Goal: Information Seeking & Learning: Learn about a topic

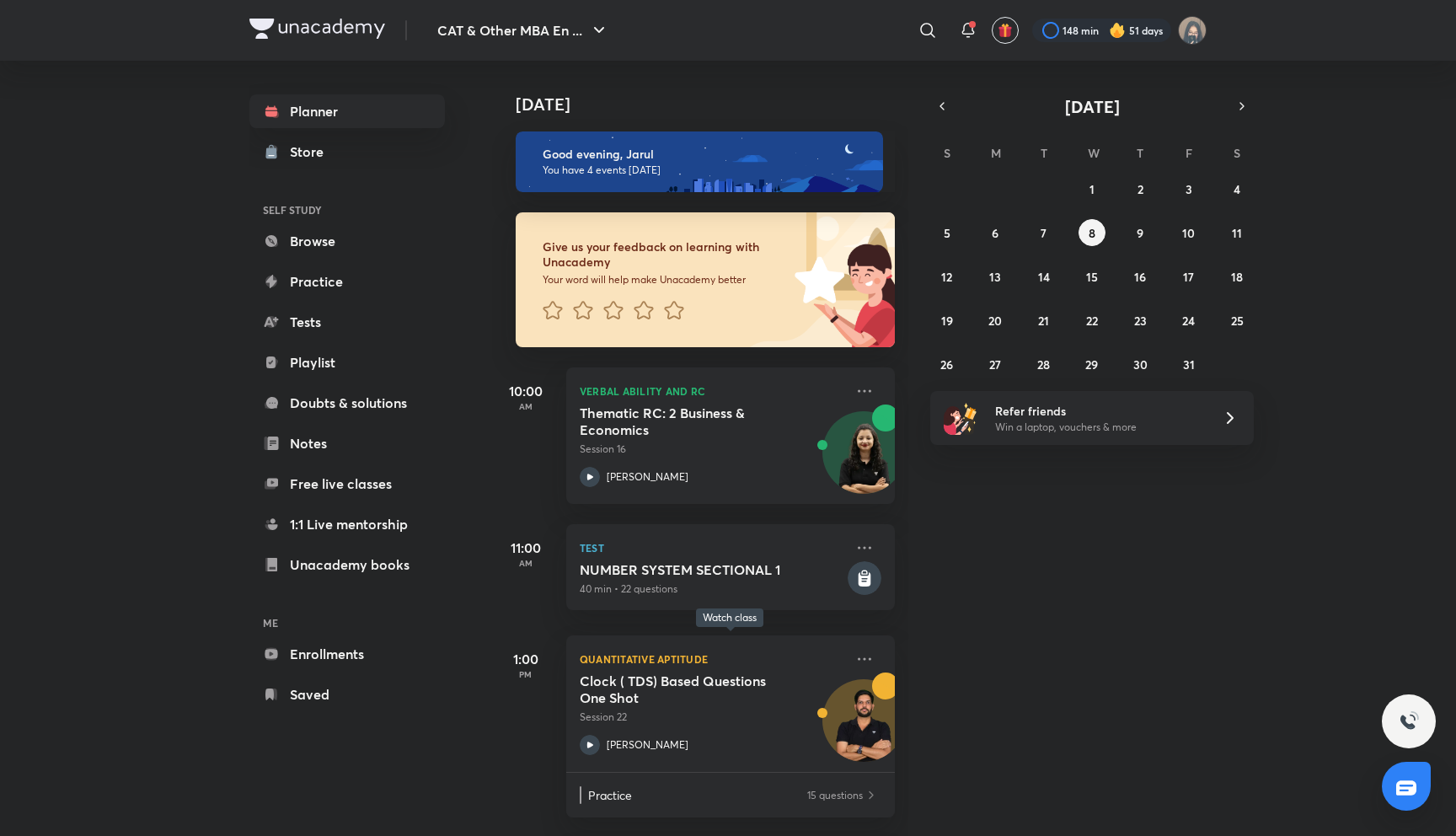
scroll to position [157, 0]
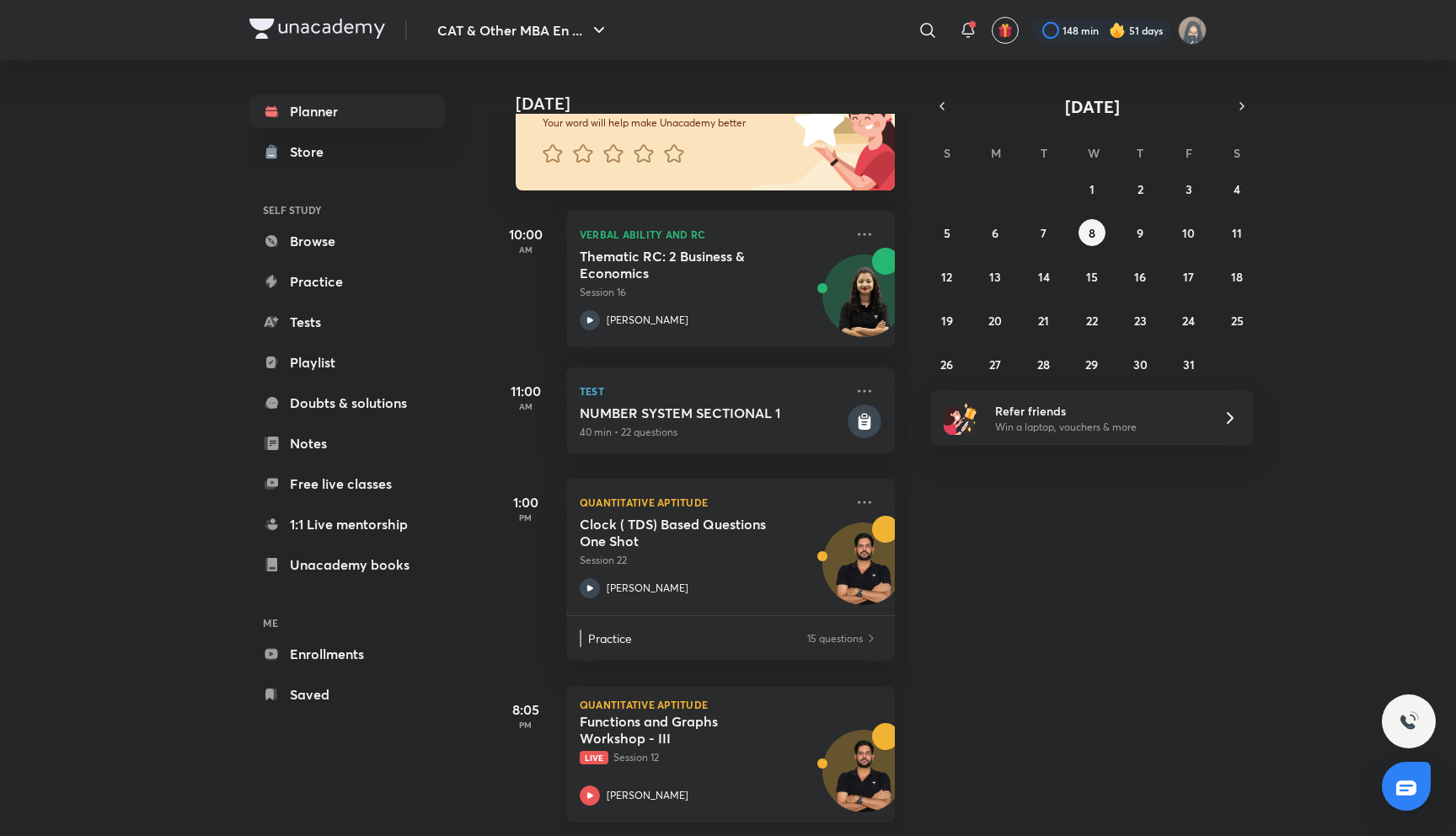
click at [668, 721] on h5 "Functions and Graphs Workshop - III" at bounding box center [685, 729] width 210 height 33
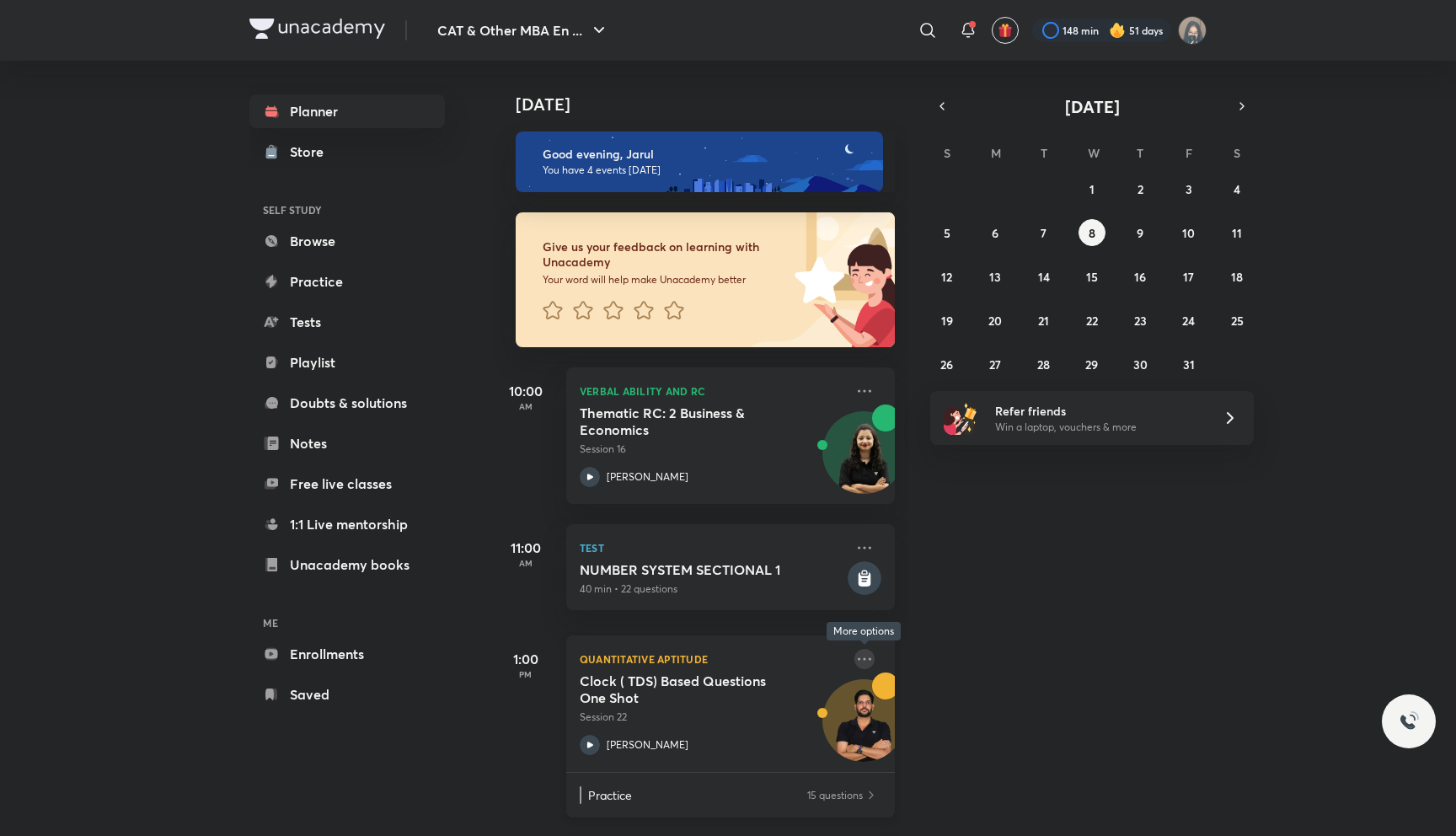
click at [863, 658] on icon at bounding box center [864, 658] width 20 height 20
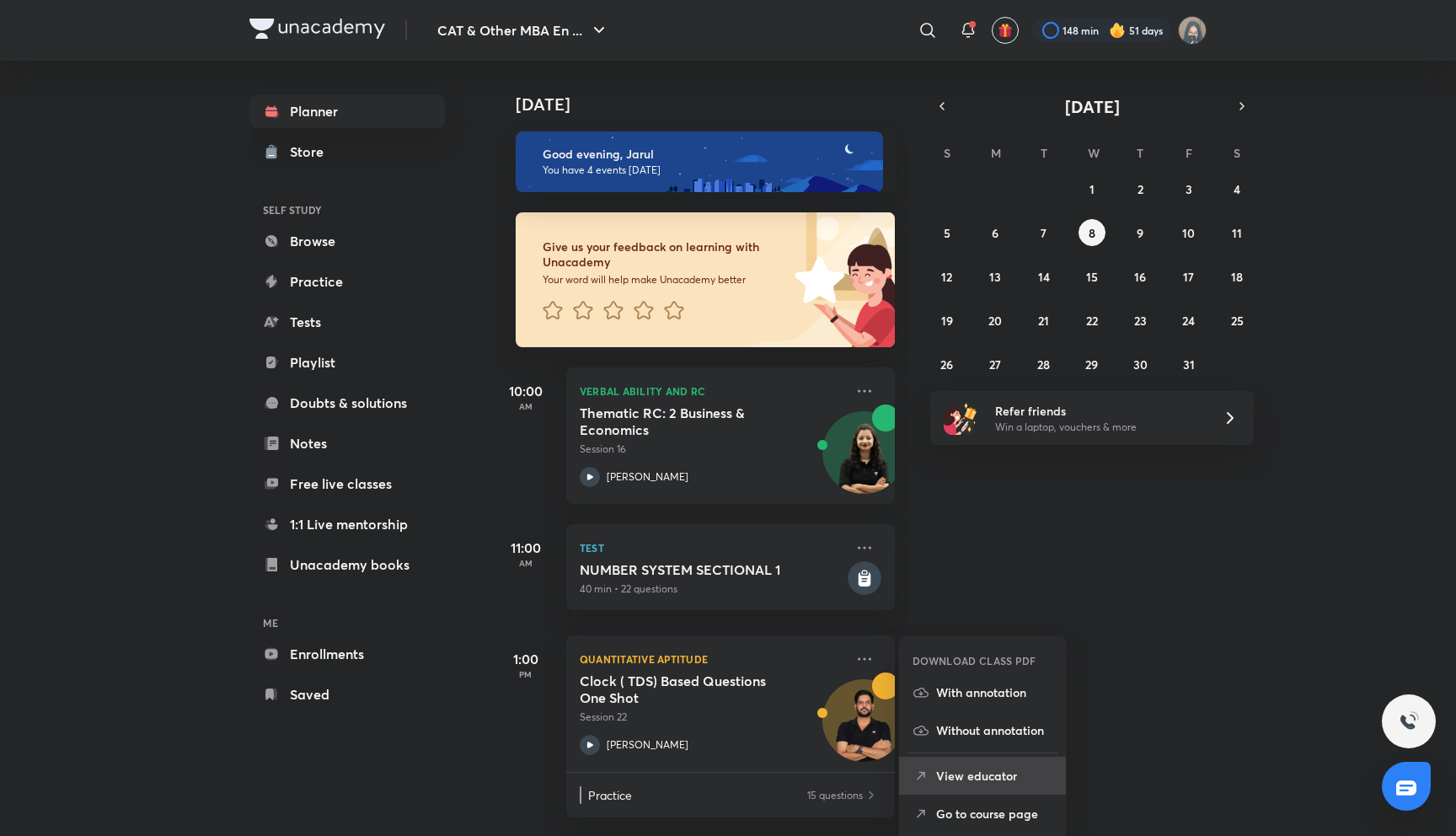
click at [953, 776] on p "View educator" at bounding box center [994, 776] width 116 height 18
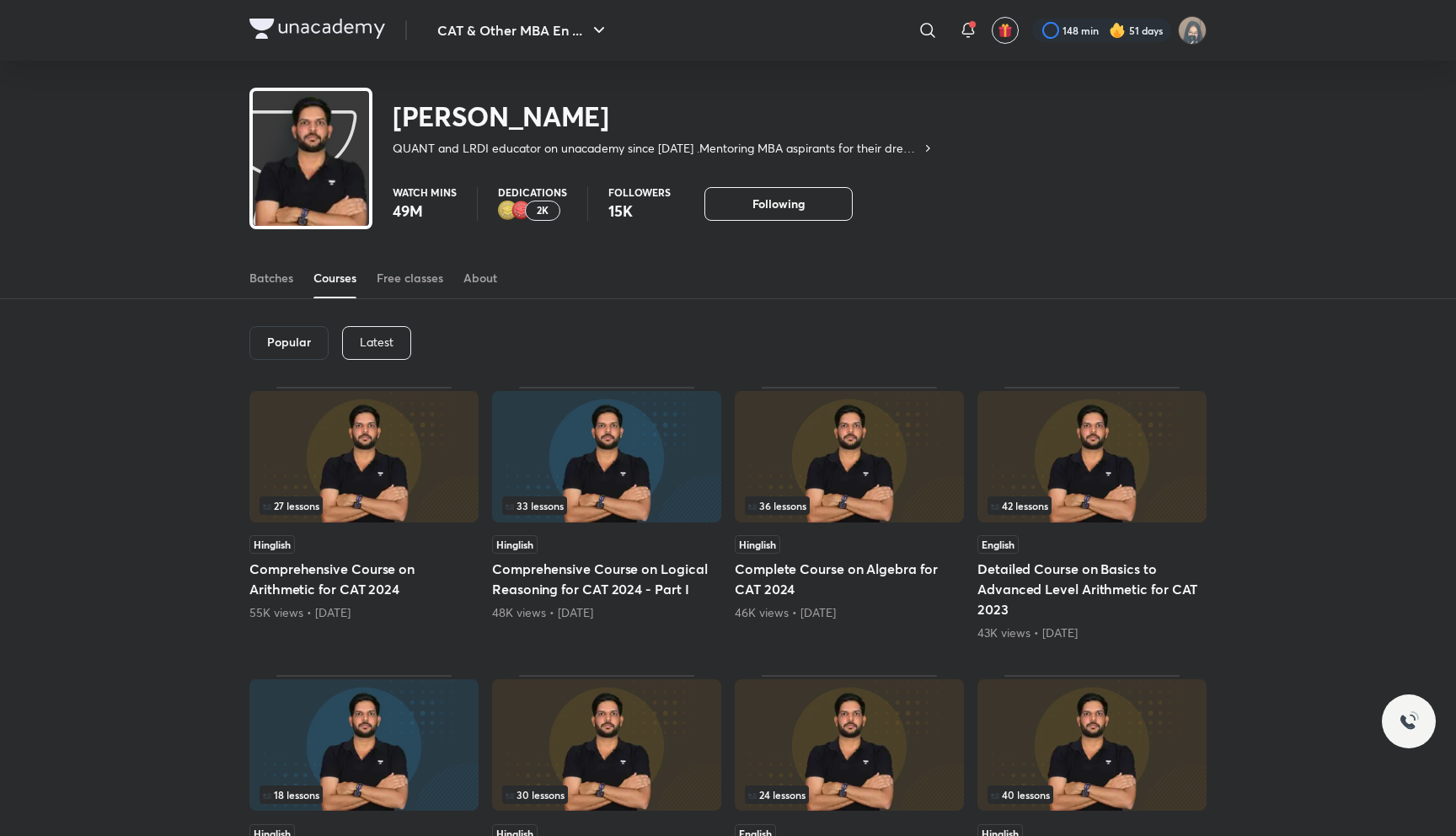
click at [379, 343] on p "Latest" at bounding box center [376, 342] width 33 height 14
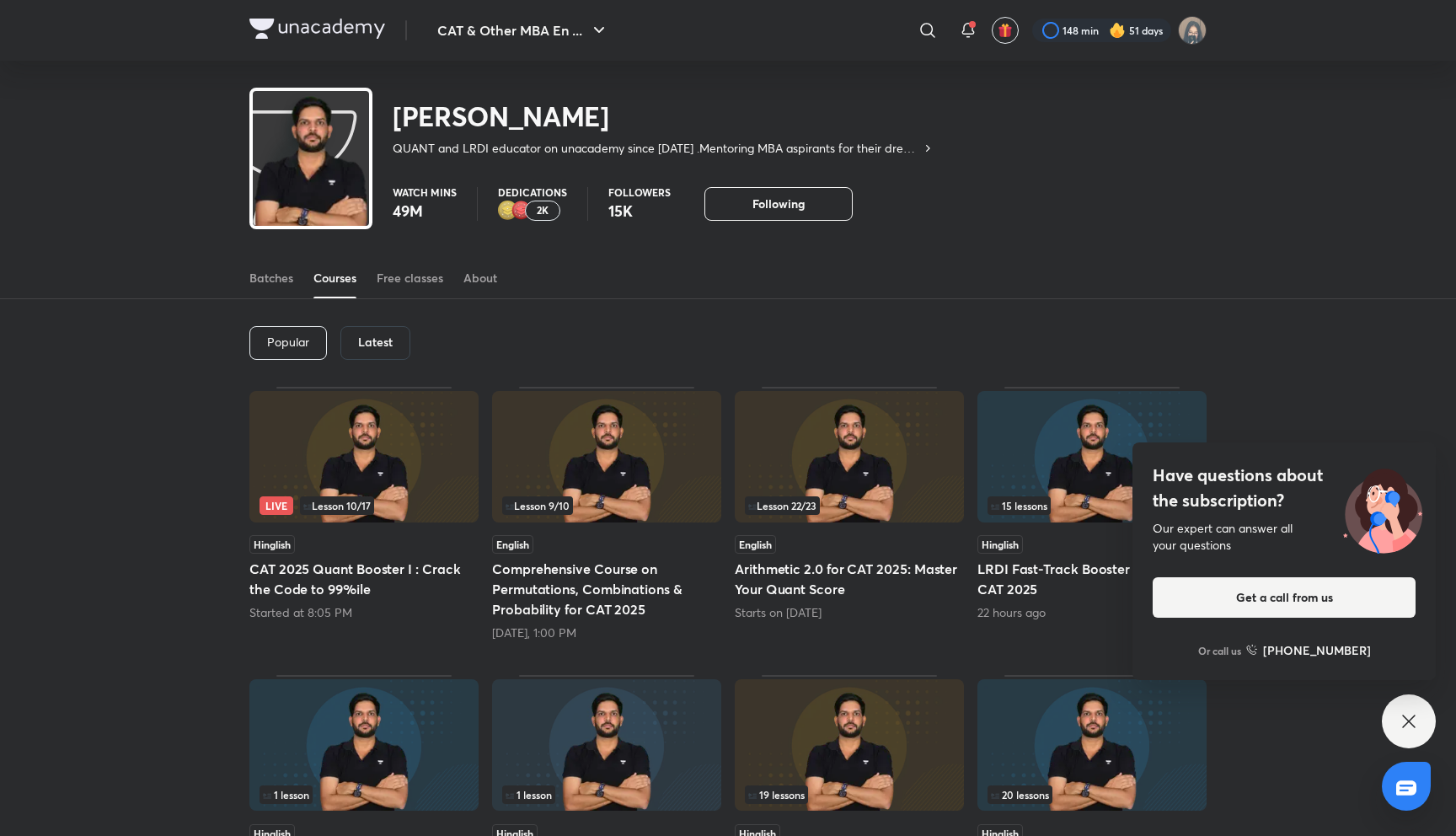
click at [1384, 707] on div "Popular Latest Live Lesson 10 / 17 Hinglish CAT 2025 Quant Booster I : Crack th…" at bounding box center [728, 815] width 1456 height 1032
click at [1396, 711] on div "Have questions about the subscription? Our expert can answer all your questions…" at bounding box center [1409, 721] width 54 height 54
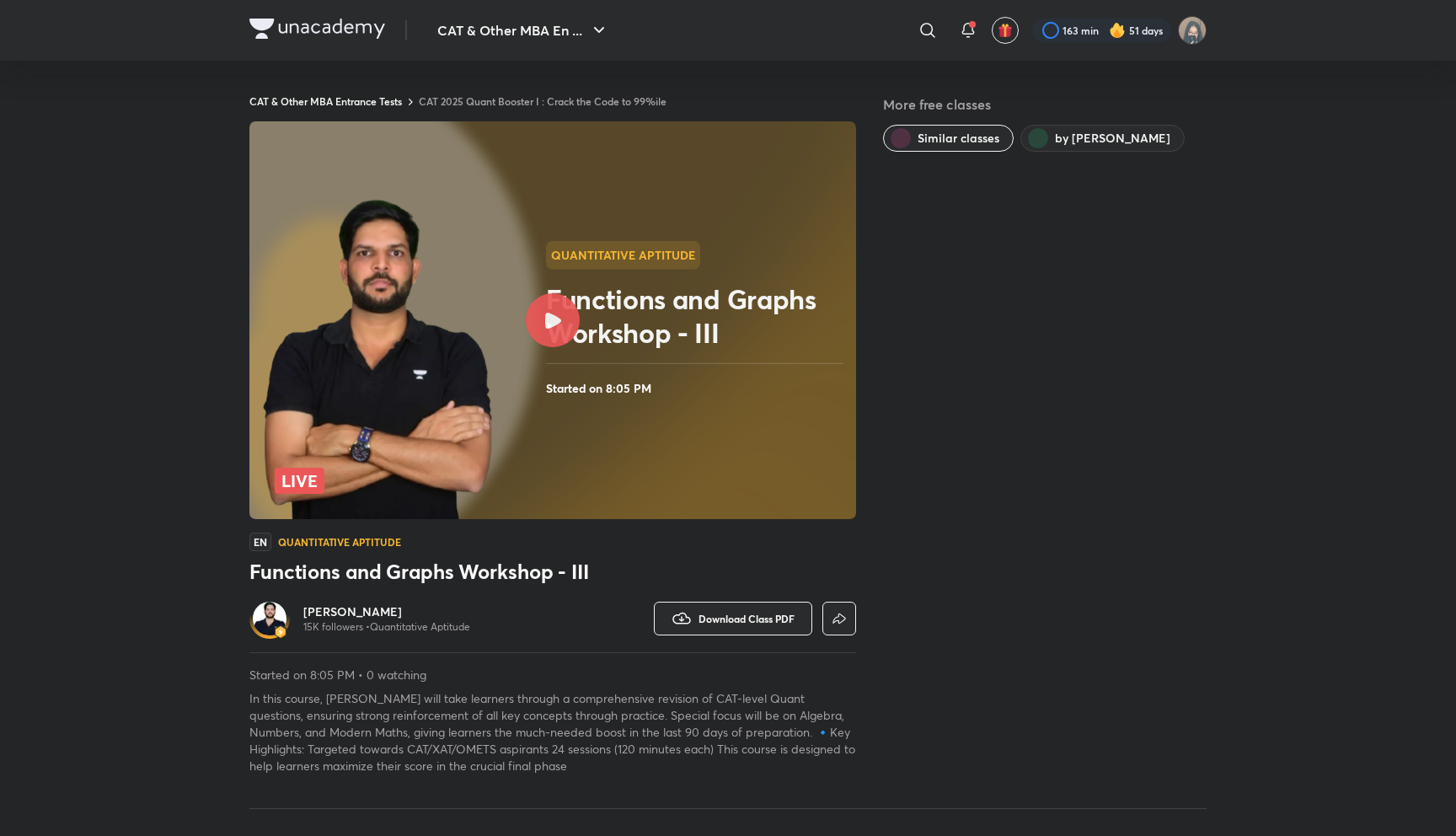
click at [549, 423] on rect at bounding box center [552, 320] width 607 height 398
click at [594, 390] on h4 "Started on 8:05 PM" at bounding box center [697, 388] width 303 height 22
